Goal: Transaction & Acquisition: Purchase product/service

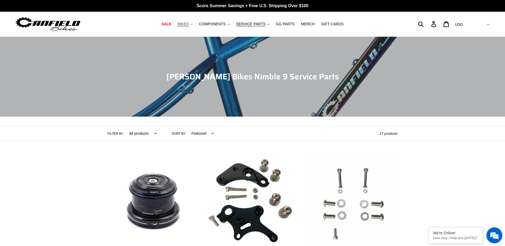
click at [186, 26] on span "BIKES" at bounding box center [183, 24] width 11 height 5
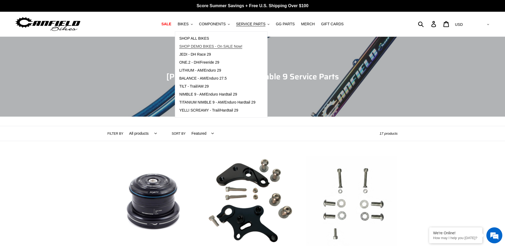
click at [207, 48] on span "SHOP DEMO BIKES - On SALE Now!" at bounding box center [210, 46] width 63 height 5
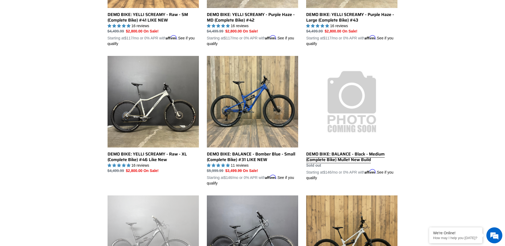
scroll to position [240, 0]
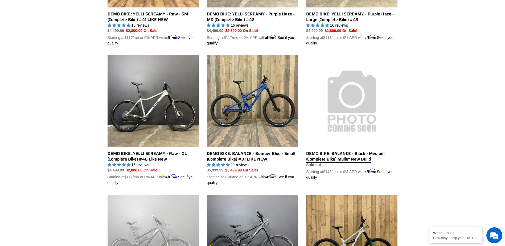
click at [365, 114] on link "DEMO BIKE: BALANCE - Black - Medium (Complete Bike) Mullet New Build" at bounding box center [351, 117] width 91 height 125
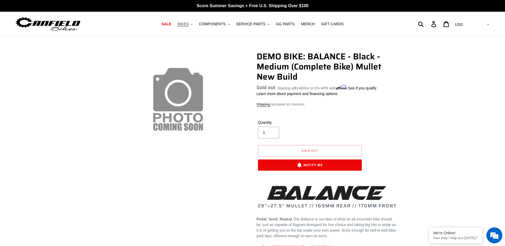
click at [189, 25] on span "BIKES" at bounding box center [183, 24] width 11 height 5
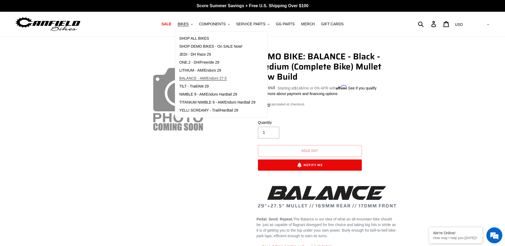
click at [208, 80] on span "BALANCE - AM/Enduro 27.5" at bounding box center [202, 78] width 47 height 5
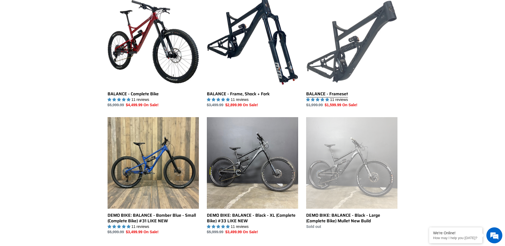
click at [353, 66] on link "BALANCE - Frameset" at bounding box center [351, 52] width 91 height 112
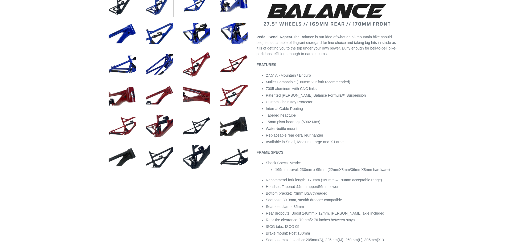
select select "highest-rating"
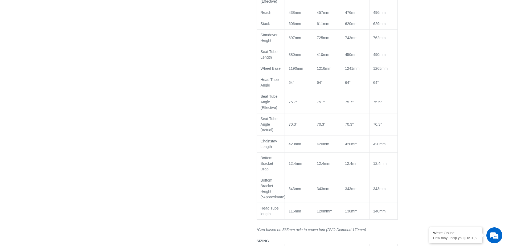
scroll to position [586, 0]
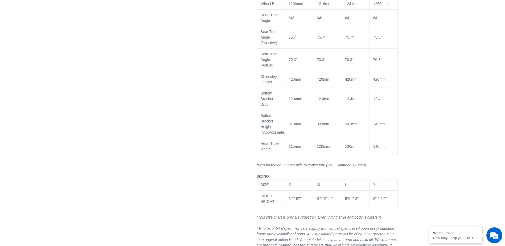
click at [327, 155] on td "120mmm" at bounding box center [327, 146] width 28 height 17
